Goal: Task Accomplishment & Management: Manage account settings

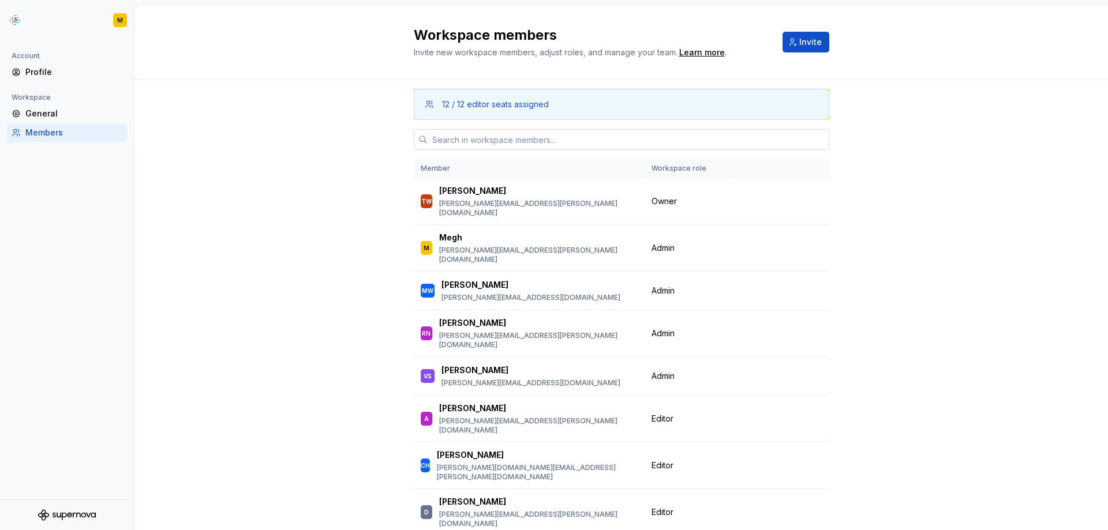
click at [635, 136] on input "text" at bounding box center [627, 139] width 401 height 21
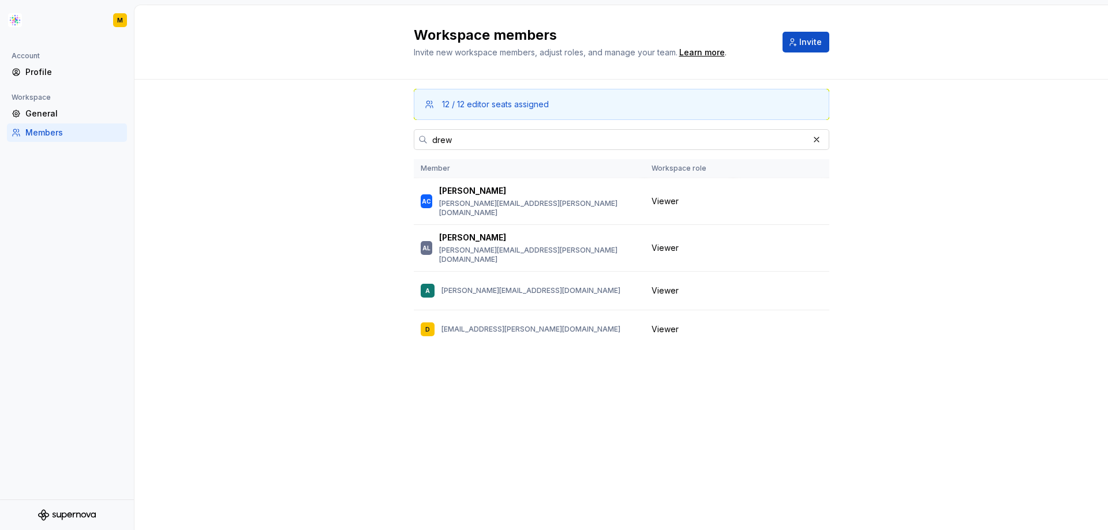
click at [527, 137] on input "drew" at bounding box center [617, 139] width 381 height 21
click at [461, 144] on input "drew" at bounding box center [617, 139] width 381 height 21
drag, startPoint x: 448, startPoint y: 138, endPoint x: 426, endPoint y: 138, distance: 21.3
click at [426, 138] on div "drew" at bounding box center [621, 139] width 415 height 21
paste input "[EMAIL_ADDRESS][DOMAIN_NAME]"
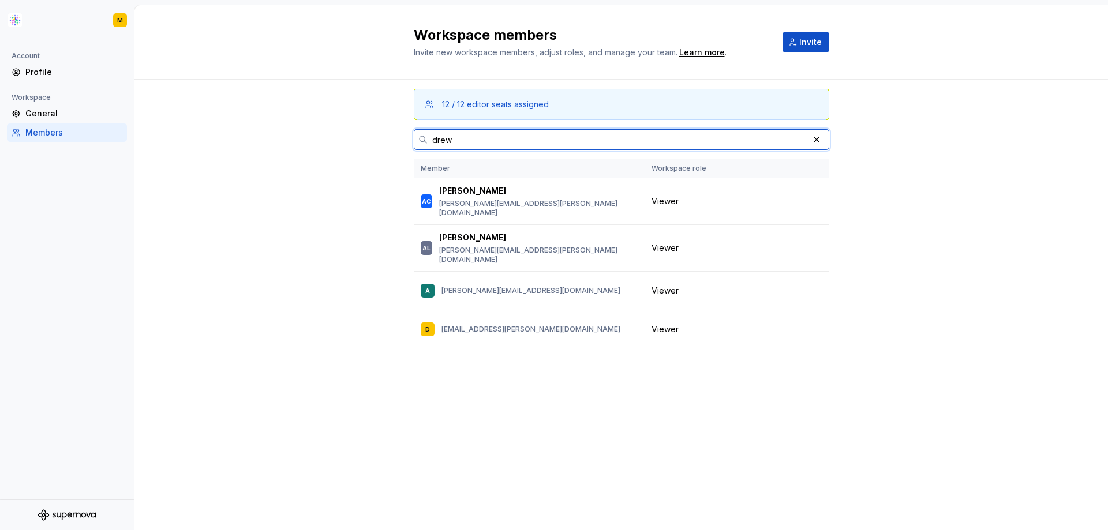
type input "[EMAIL_ADDRESS][DOMAIN_NAME]"
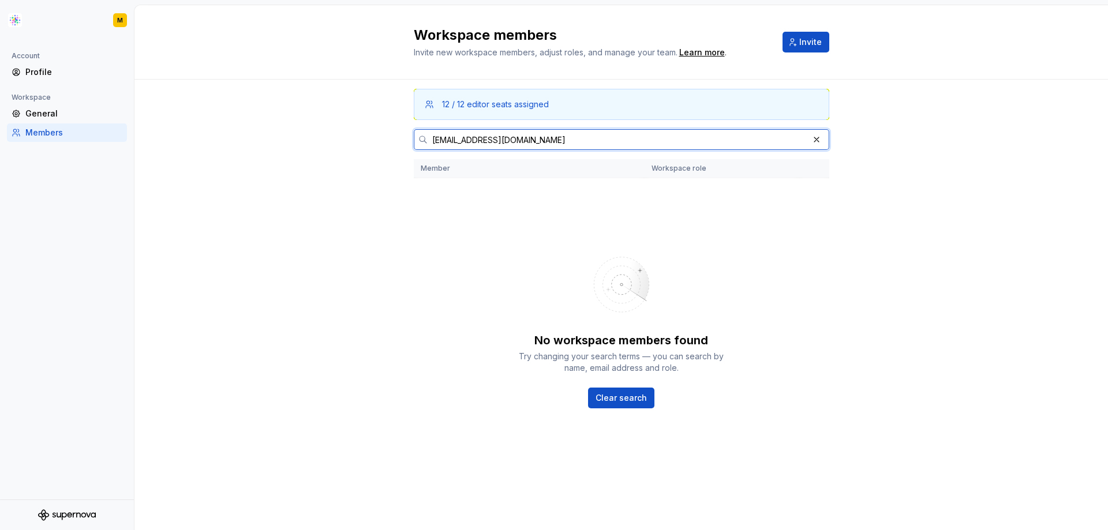
drag, startPoint x: 581, startPoint y: 140, endPoint x: 408, endPoint y: 144, distance: 173.7
click at [408, 144] on div "12 / 12 editor seats assigned [PERSON_NAME][EMAIL_ADDRESS][PERSON_NAME][DOMAIN_…" at bounding box center [620, 305] width 973 height 451
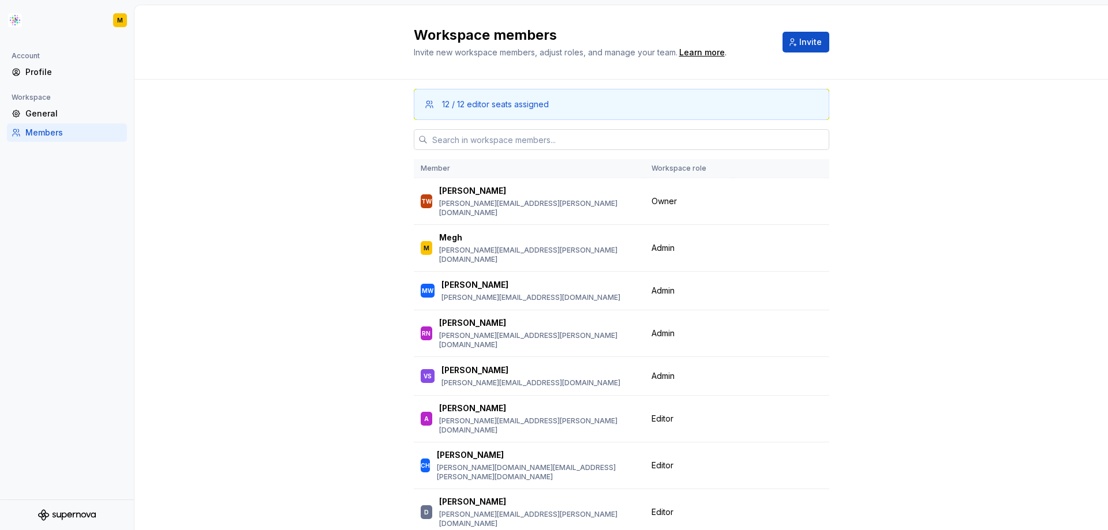
click at [455, 138] on input "text" at bounding box center [627, 139] width 401 height 21
paste input "[PERSON_NAME][EMAIL_ADDRESS][PERSON_NAME][DOMAIN_NAME]"
type input "[PERSON_NAME][EMAIL_ADDRESS][PERSON_NAME][DOMAIN_NAME]"
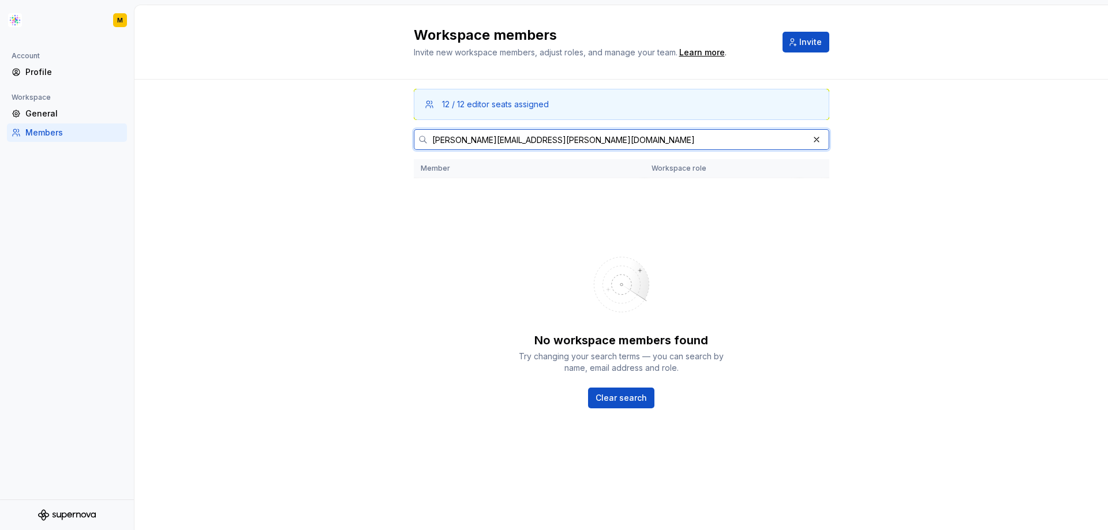
drag, startPoint x: 463, startPoint y: 140, endPoint x: 415, endPoint y: 140, distance: 47.9
click at [415, 140] on div "[PERSON_NAME][EMAIL_ADDRESS][PERSON_NAME][DOMAIN_NAME]" at bounding box center [621, 139] width 415 height 21
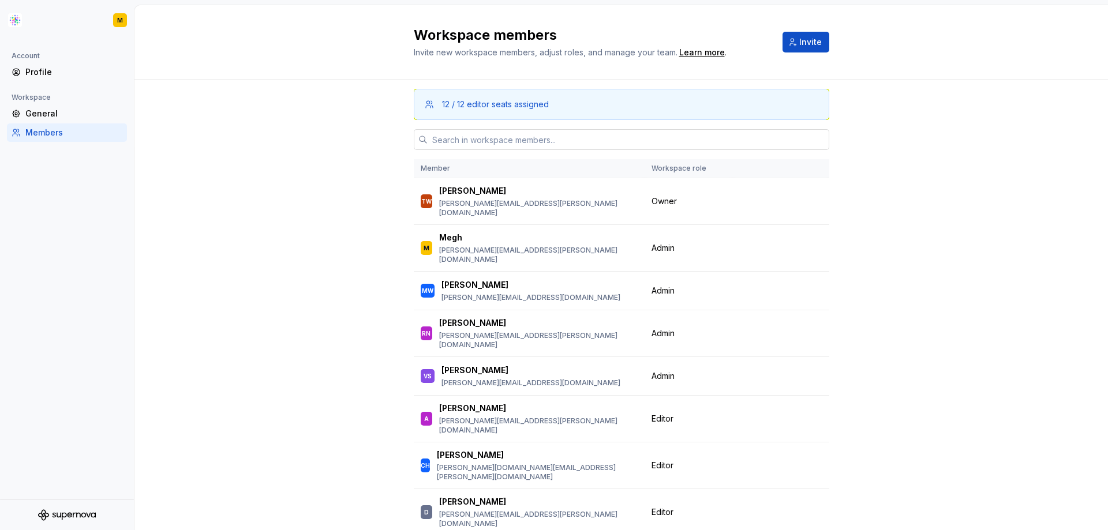
click at [513, 133] on input "text" at bounding box center [627, 139] width 401 height 21
paste input "[EMAIL_ADDRESS][PERSON_NAME][DOMAIN_NAME]"
type input "[EMAIL_ADDRESS][PERSON_NAME][DOMAIN_NAME]"
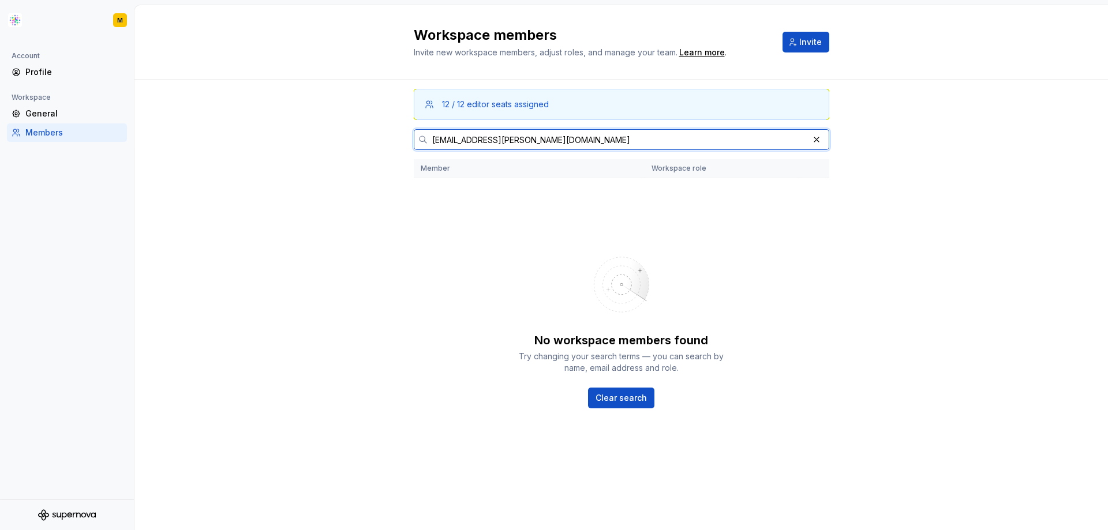
drag, startPoint x: 591, startPoint y: 138, endPoint x: 429, endPoint y: 141, distance: 161.5
click at [429, 141] on input "[EMAIL_ADDRESS][PERSON_NAME][DOMAIN_NAME]" at bounding box center [617, 139] width 381 height 21
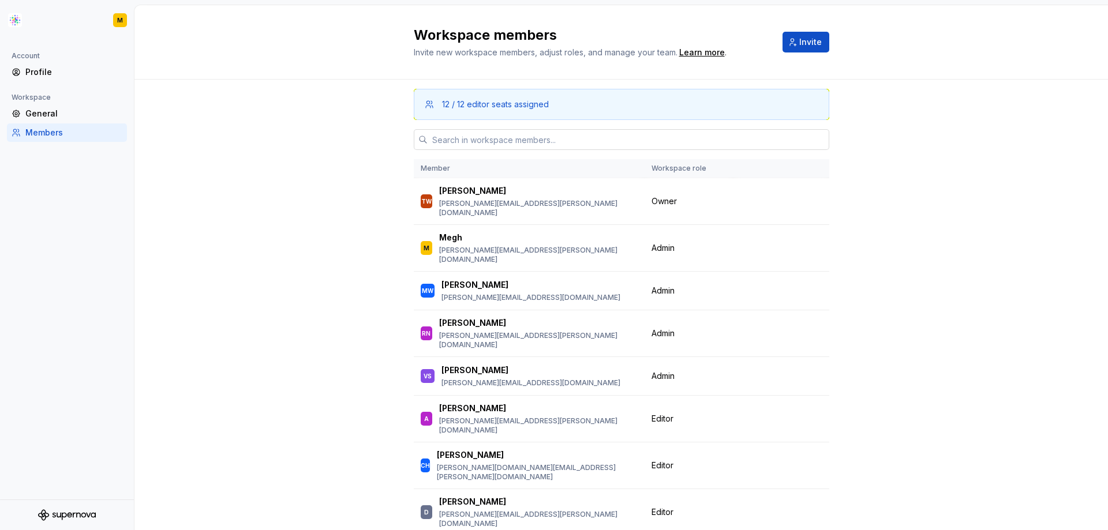
click at [516, 143] on input "text" at bounding box center [627, 139] width 401 height 21
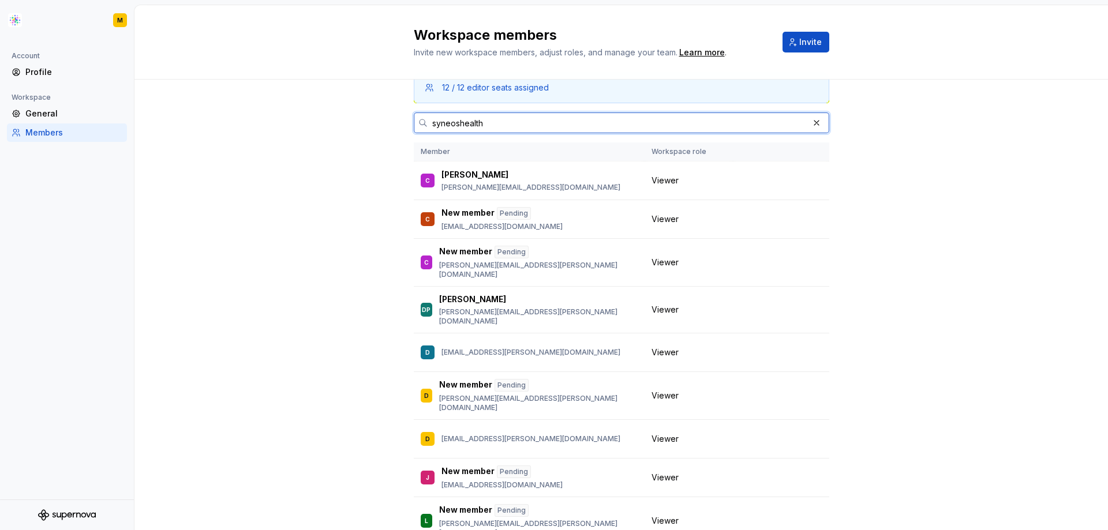
type input "syneoshealth"
